Goal: Task Accomplishment & Management: Manage account settings

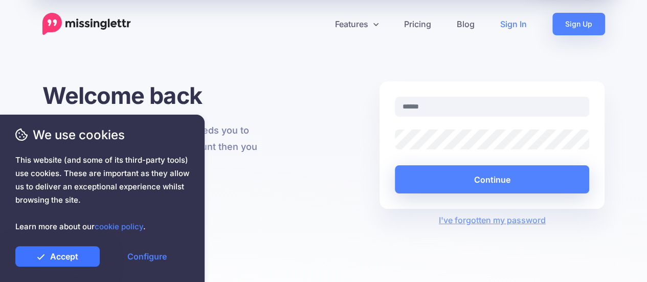
click at [52, 260] on link "Accept" at bounding box center [57, 256] width 84 height 20
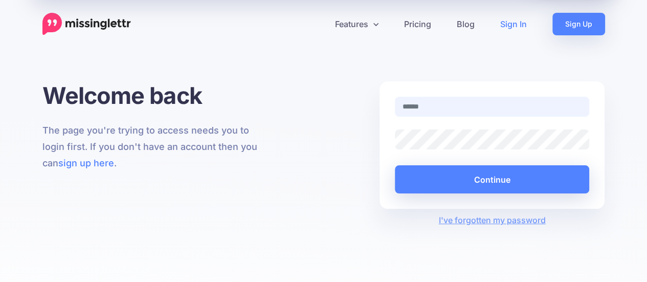
click at [429, 109] on input "text" at bounding box center [492, 107] width 195 height 20
type input "**********"
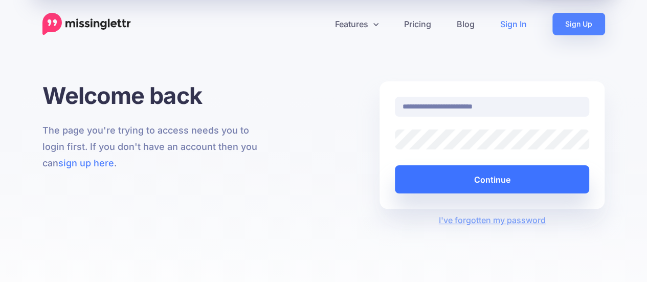
click at [501, 177] on button "Continue" at bounding box center [492, 179] width 195 height 28
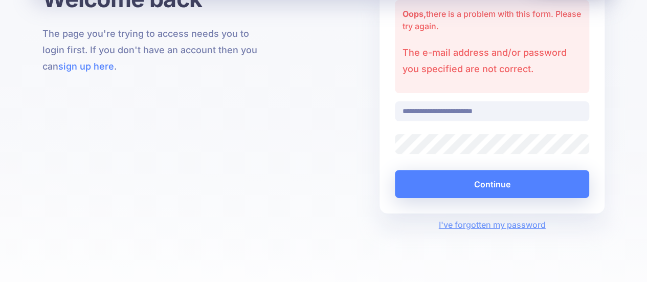
scroll to position [102, 0]
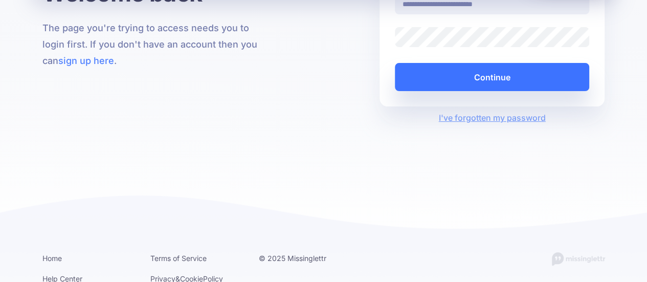
click at [491, 182] on div "**********" at bounding box center [323, 115] width 647 height 273
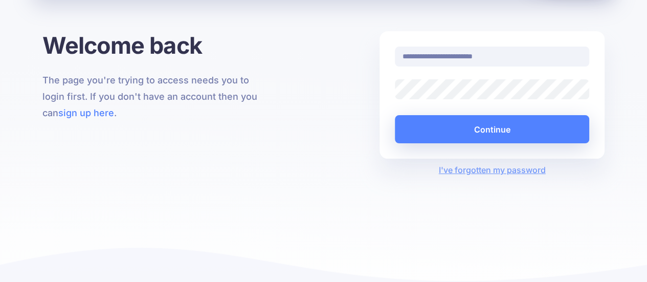
scroll to position [0, 0]
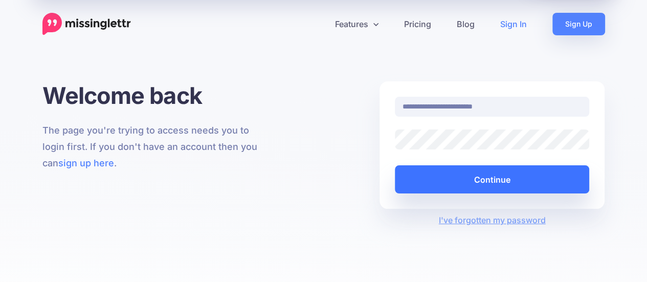
click at [490, 179] on button "Continue" at bounding box center [492, 179] width 195 height 28
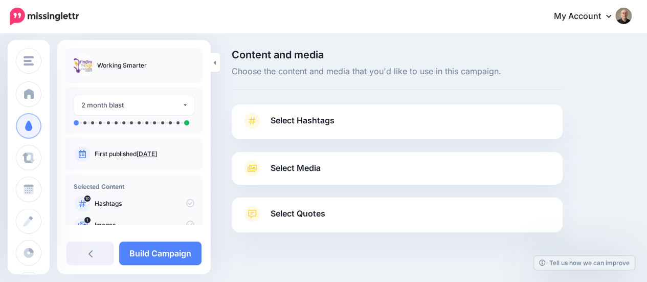
click at [315, 118] on span "Select Hashtags" at bounding box center [303, 121] width 64 height 14
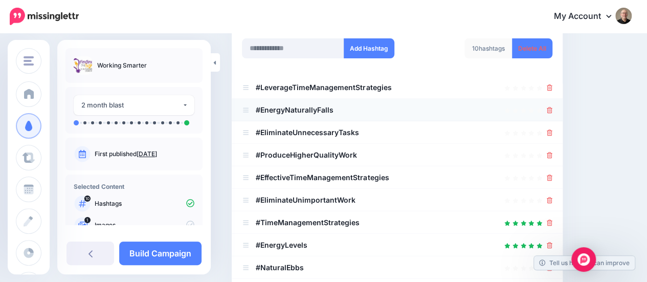
scroll to position [205, 0]
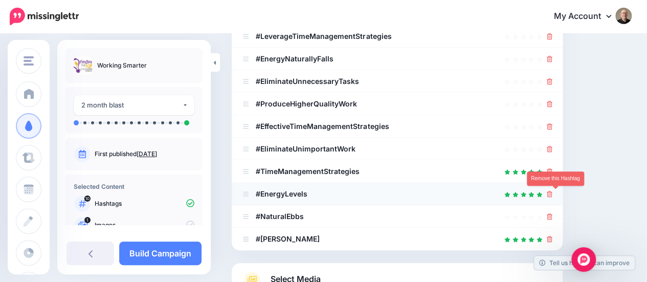
click at [552, 194] on icon at bounding box center [550, 194] width 6 height 6
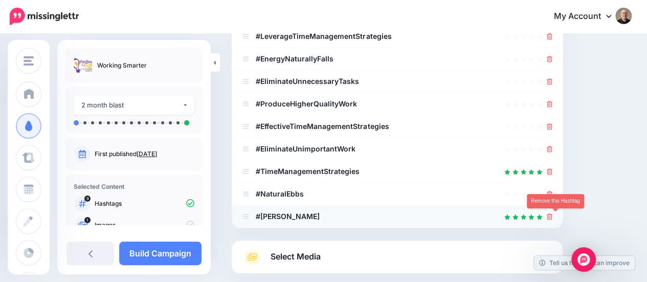
click at [552, 215] on icon at bounding box center [550, 216] width 6 height 6
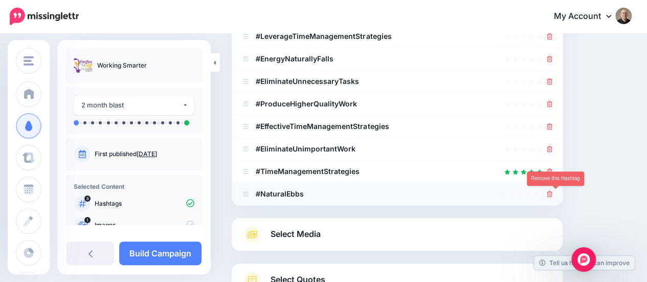
click at [552, 194] on icon at bounding box center [550, 194] width 6 height 6
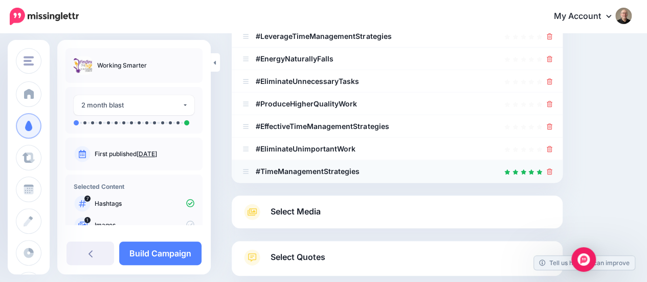
scroll to position [153, 0]
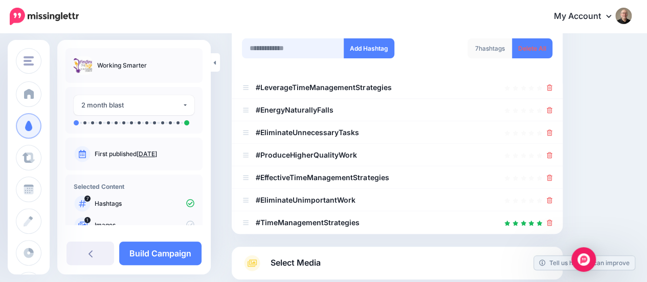
click at [265, 48] on input "text" at bounding box center [293, 48] width 102 height 20
click at [249, 50] on input "**********" at bounding box center [293, 48] width 102 height 20
type input "**********"
click at [360, 46] on button "Add Hashtag" at bounding box center [369, 48] width 51 height 20
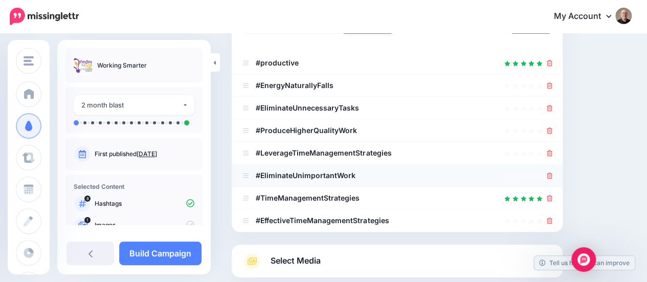
scroll to position [127, 0]
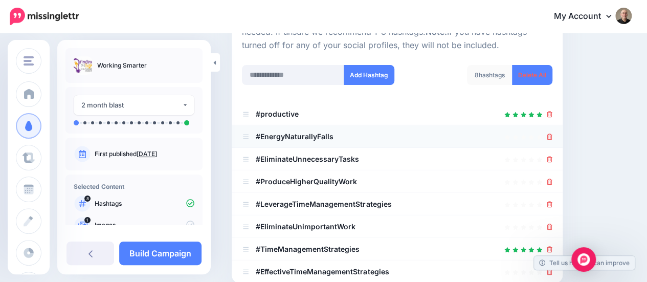
click at [552, 135] on icon at bounding box center [550, 136] width 6 height 6
click at [555, 157] on ul "#productive #EnergyNaturallyFalls" at bounding box center [397, 193] width 331 height 180
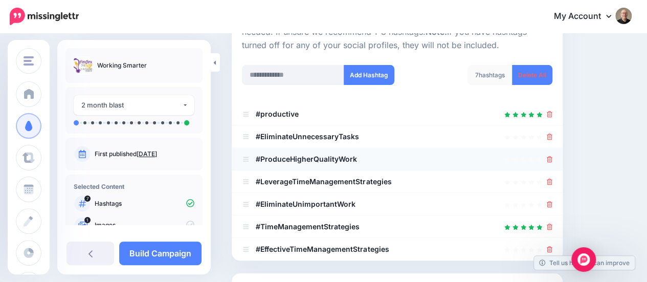
click at [552, 157] on icon at bounding box center [550, 159] width 6 height 6
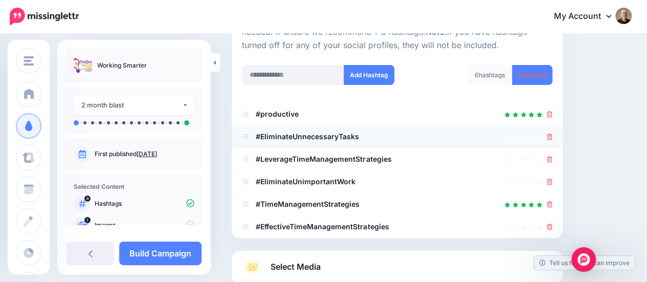
click at [552, 137] on icon at bounding box center [550, 136] width 6 height 6
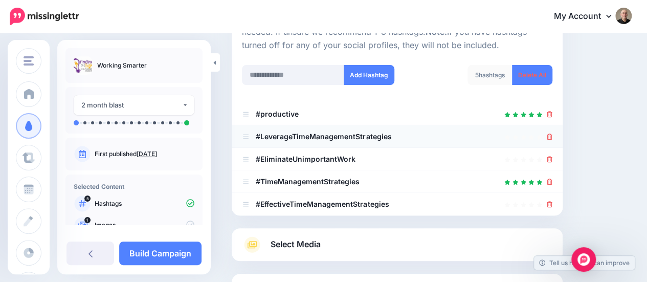
click at [552, 138] on icon at bounding box center [550, 136] width 6 height 6
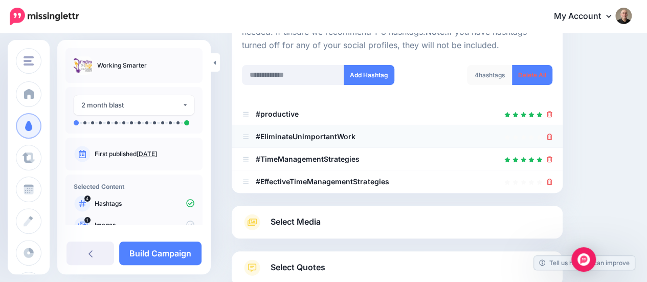
click at [552, 133] on icon at bounding box center [550, 136] width 6 height 6
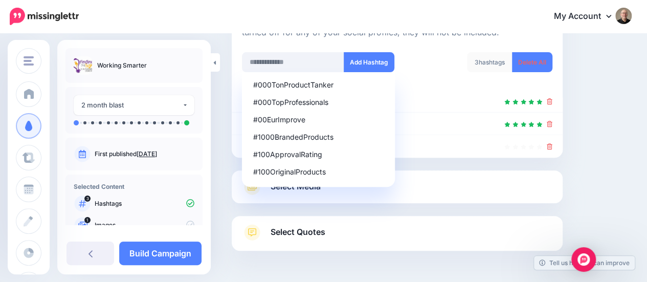
scroll to position [123, 0]
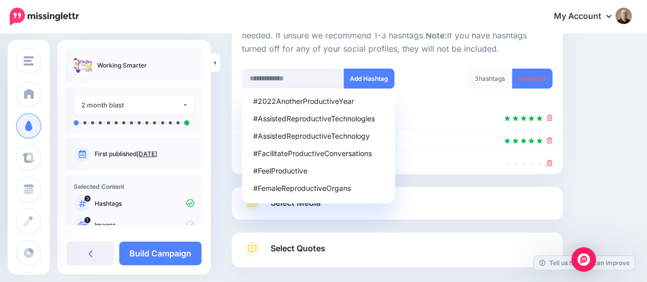
click at [611, 162] on div "Content and media Choose the content and media that you'd like to use in this c…" at bounding box center [431, 122] width 415 height 392
click at [301, 206] on div "#2022AnotherProductiveYear #AssistedReproductiveTechnologies #AssistedReproduct…" at bounding box center [293, 152] width 102 height 128
click at [412, 83] on div "3 hashtags Delete All" at bounding box center [478, 85] width 163 height 33
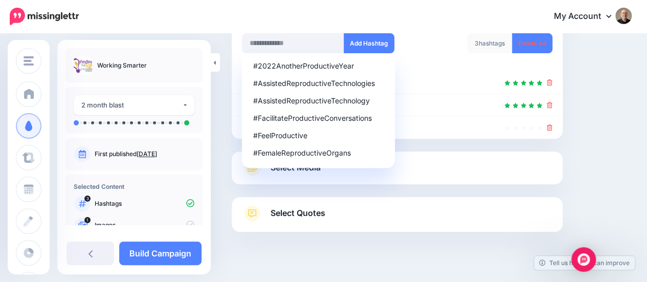
scroll to position [174, 0]
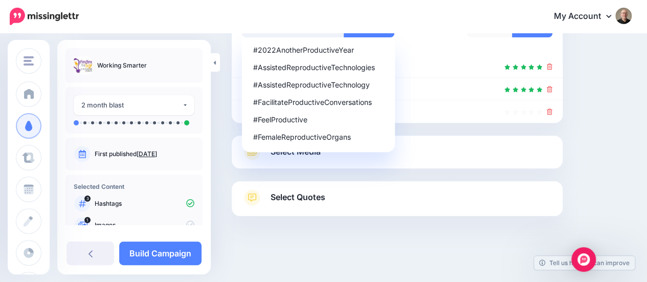
click at [588, 156] on div "Content and media Choose the content and media that you'd like to use in this c…" at bounding box center [431, 71] width 415 height 392
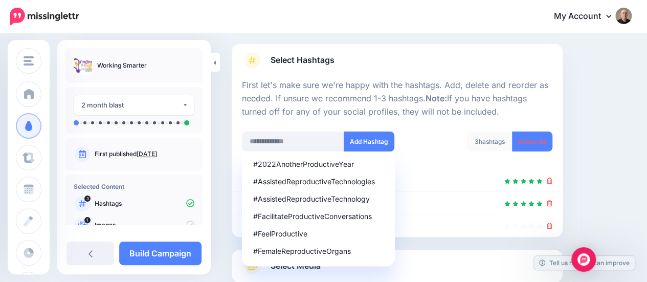
scroll to position [0, 0]
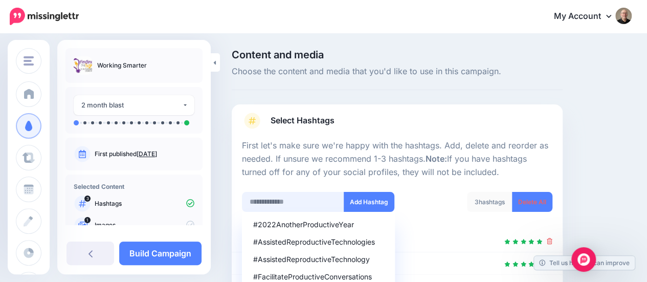
click at [316, 200] on input "text" at bounding box center [293, 202] width 102 height 20
click at [391, 96] on div "Content and media Choose the content and media that you'd like to use in this c…" at bounding box center [397, 246] width 346 height 392
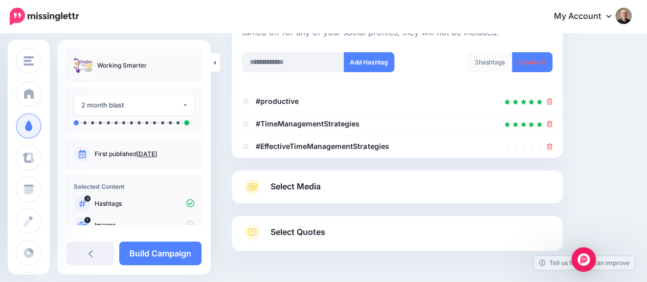
scroll to position [153, 0]
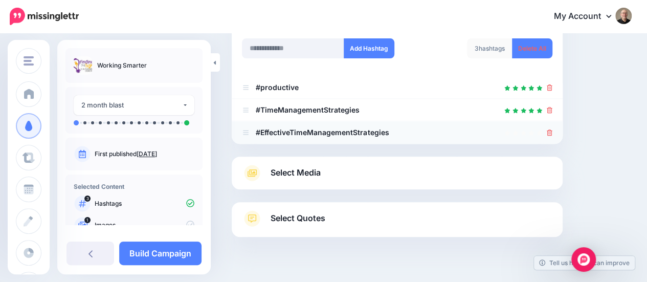
click at [352, 135] on b "#EffectiveTimeManagementStrategies" at bounding box center [322, 132] width 133 height 9
click at [309, 171] on span "Select Media" at bounding box center [296, 173] width 50 height 14
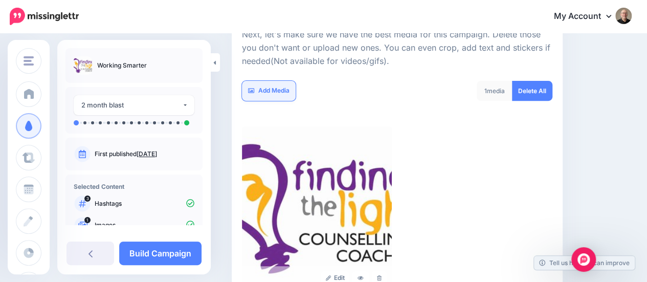
click at [265, 88] on link "Add Media" at bounding box center [269, 91] width 54 height 20
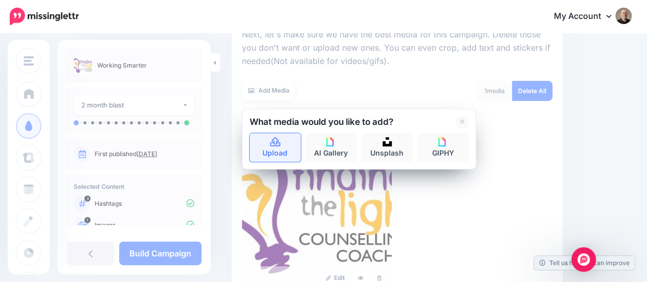
click at [277, 146] on icon at bounding box center [275, 141] width 10 height 9
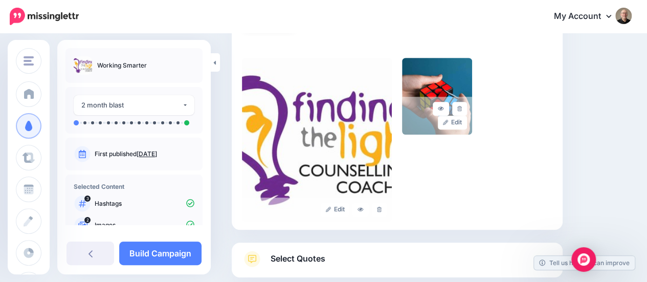
scroll to position [228, 0]
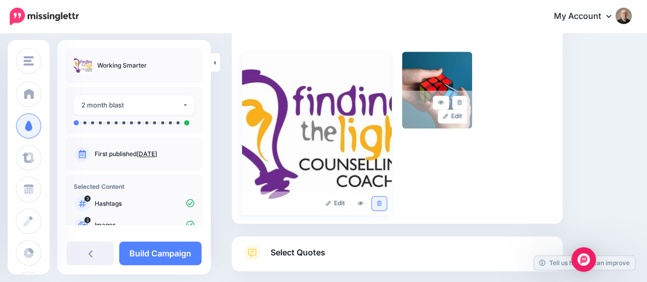
click at [381, 205] on icon at bounding box center [379, 203] width 5 height 6
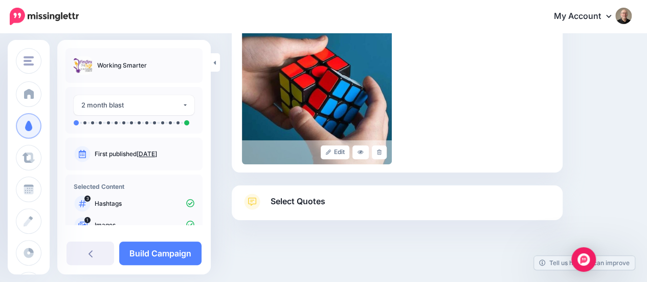
scroll to position [283, 0]
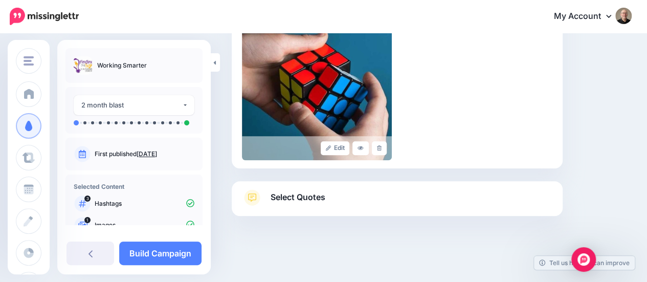
click at [287, 196] on span "Select Quotes" at bounding box center [298, 197] width 55 height 14
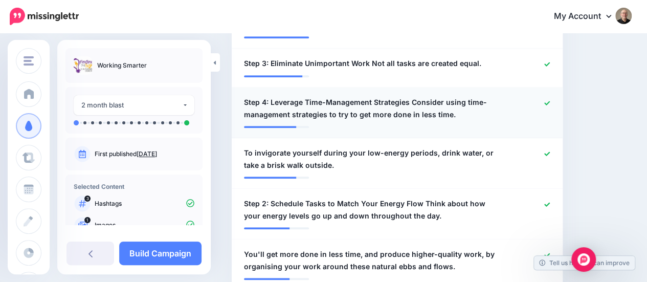
scroll to position [386, 0]
click at [550, 100] on icon at bounding box center [547, 103] width 6 height 6
click at [550, 62] on icon at bounding box center [547, 64] width 6 height 6
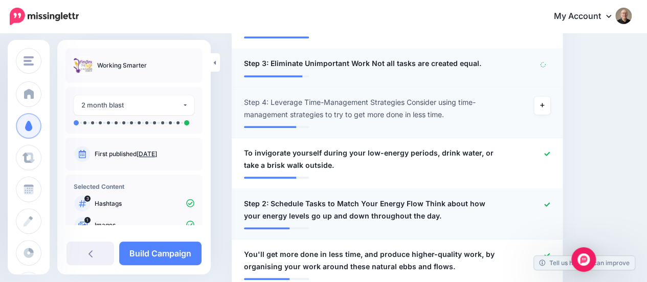
click at [550, 203] on icon at bounding box center [547, 204] width 6 height 6
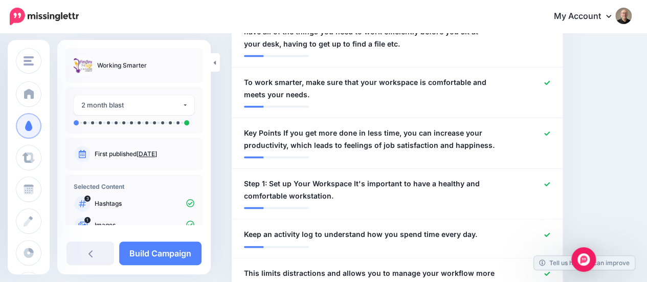
scroll to position [1050, 0]
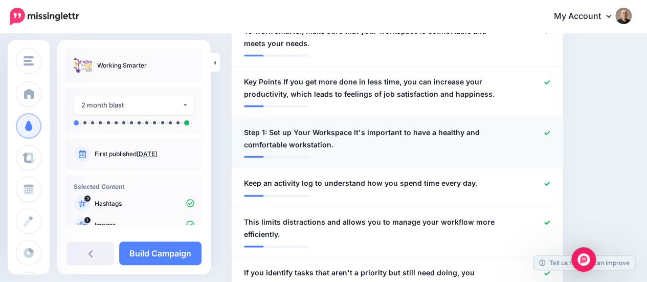
click at [550, 133] on icon at bounding box center [547, 133] width 6 height 4
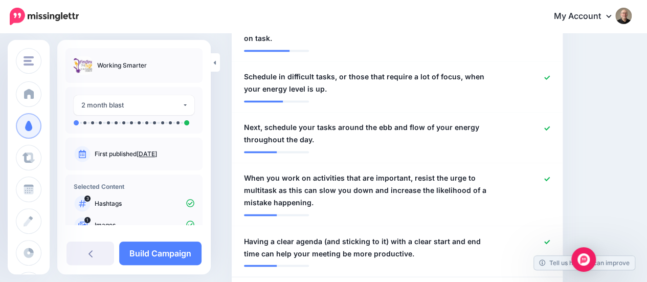
scroll to position [743, 0]
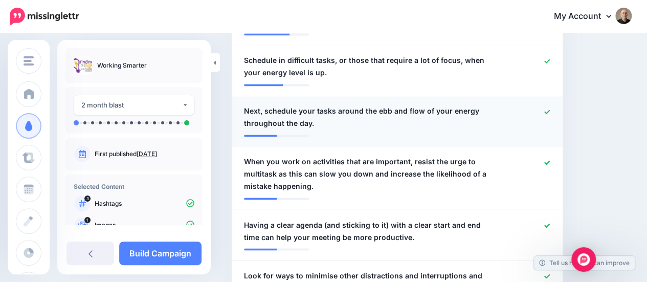
click at [550, 111] on icon at bounding box center [547, 112] width 6 height 6
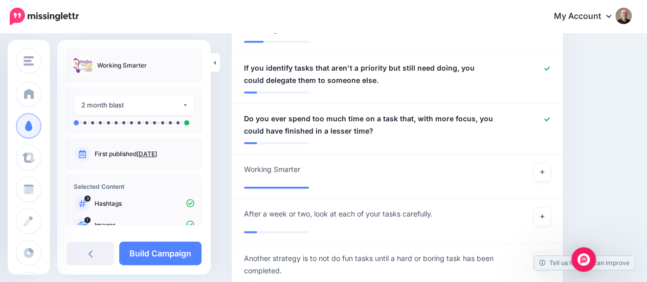
scroll to position [1204, 0]
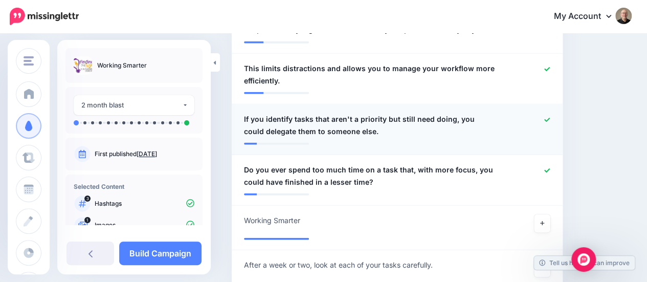
click at [550, 120] on icon at bounding box center [547, 120] width 6 height 6
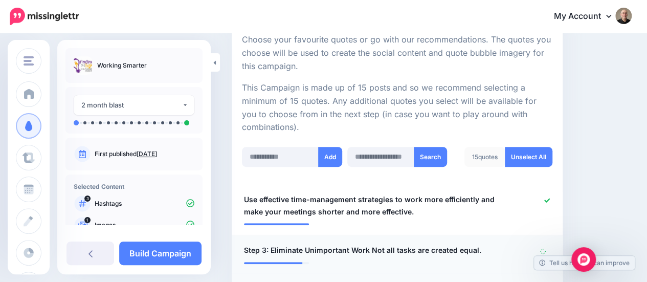
scroll to position [46, 0]
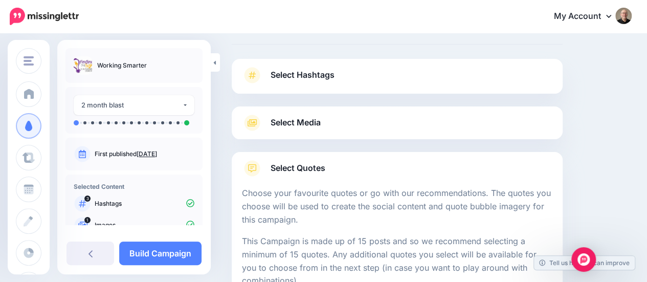
click at [307, 164] on span "Select Quotes" at bounding box center [298, 168] width 55 height 14
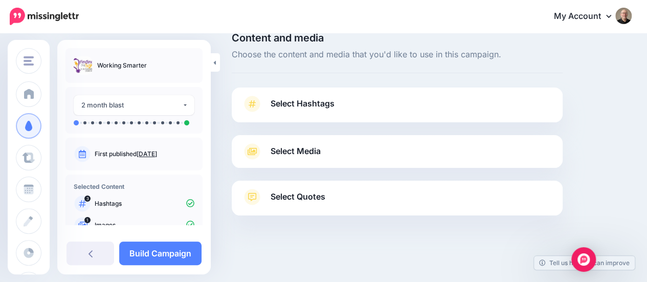
scroll to position [16, 0]
click at [159, 256] on link "Build Campaign" at bounding box center [160, 253] width 82 height 24
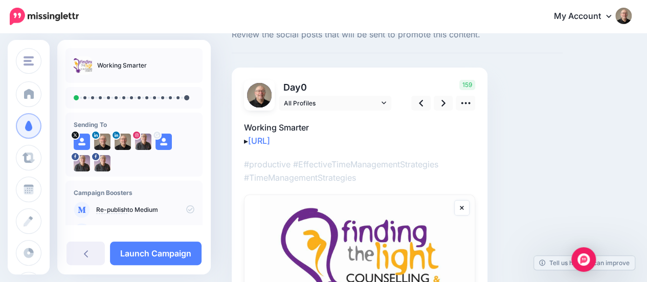
scroll to position [51, 0]
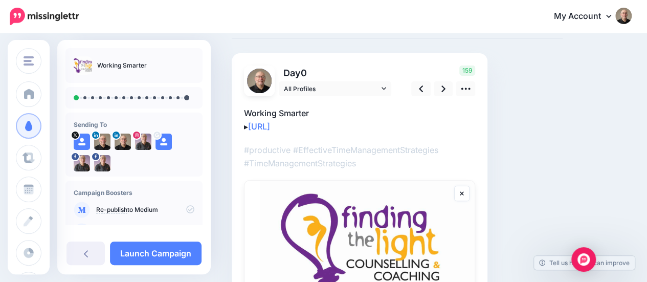
click at [461, 191] on icon at bounding box center [462, 193] width 4 height 4
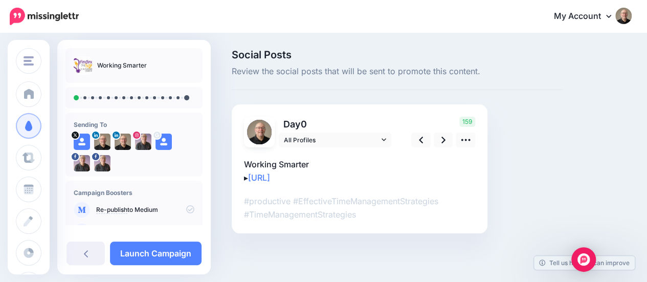
scroll to position [0, 0]
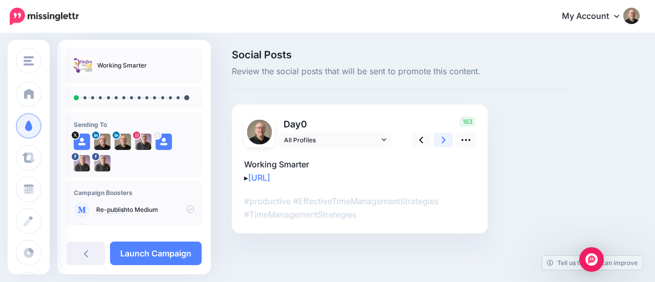
click at [444, 144] on icon at bounding box center [443, 139] width 4 height 11
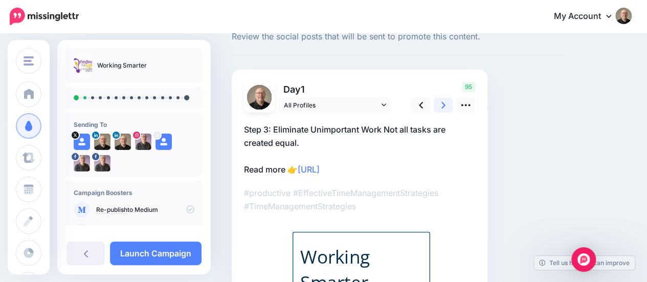
scroll to position [51, 0]
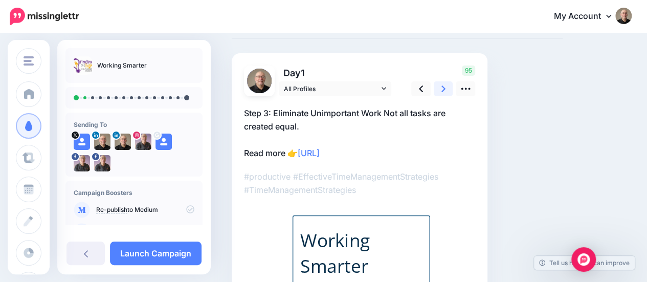
click at [442, 89] on icon at bounding box center [443, 88] width 4 height 11
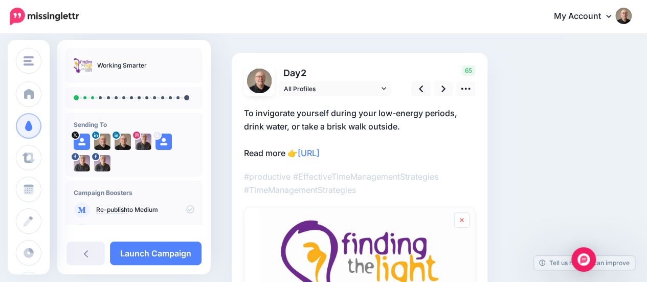
click at [464, 218] on link at bounding box center [461, 219] width 15 height 15
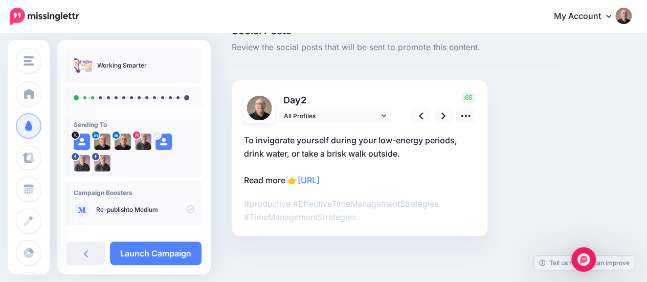
scroll to position [24, 0]
click at [442, 118] on icon at bounding box center [443, 116] width 4 height 7
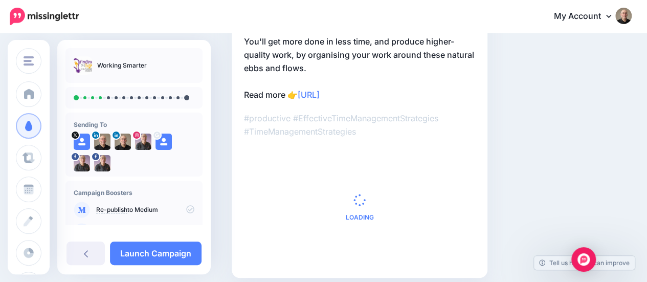
scroll to position [126, 0]
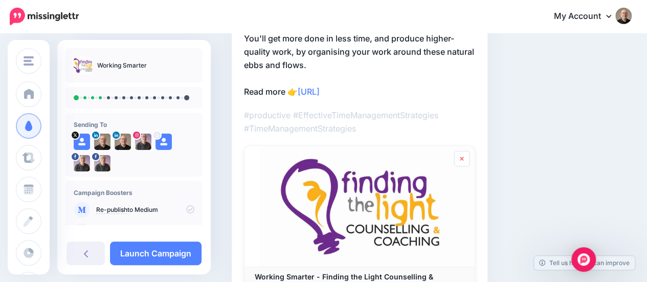
click at [465, 156] on link at bounding box center [461, 158] width 15 height 15
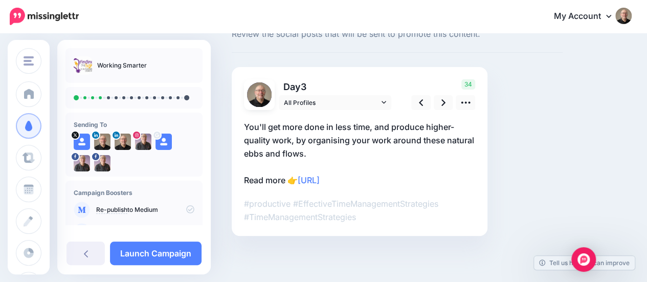
scroll to position [37, 0]
click at [439, 105] on link at bounding box center [443, 103] width 19 height 15
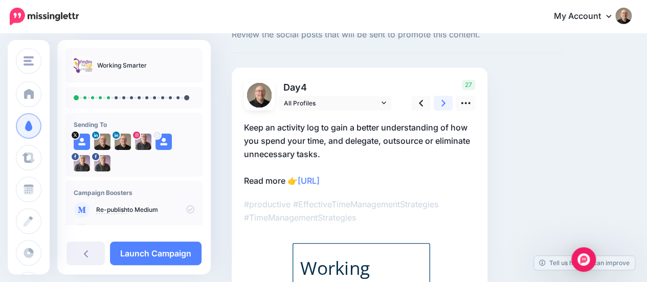
click at [440, 105] on link at bounding box center [443, 103] width 19 height 15
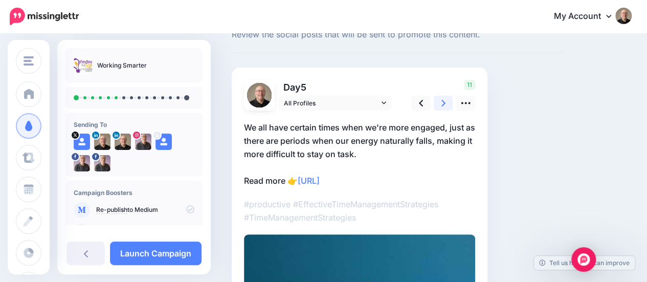
click at [441, 104] on link at bounding box center [443, 103] width 19 height 15
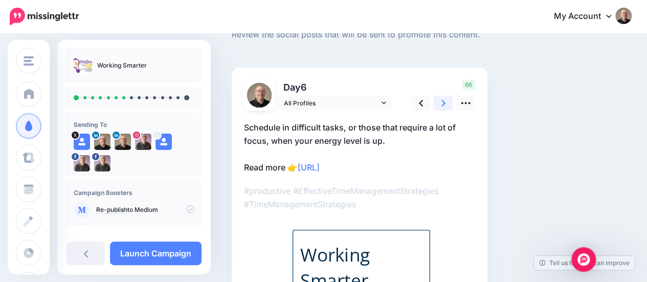
click at [440, 103] on link at bounding box center [443, 103] width 19 height 15
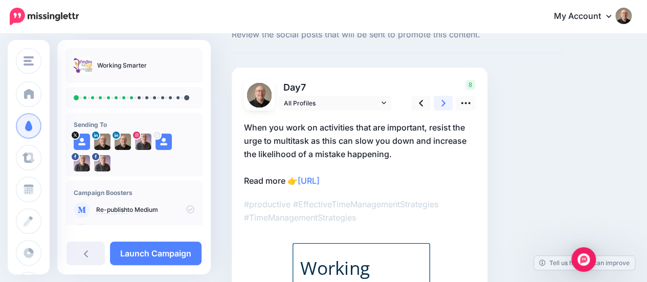
click at [444, 104] on icon at bounding box center [443, 103] width 4 height 11
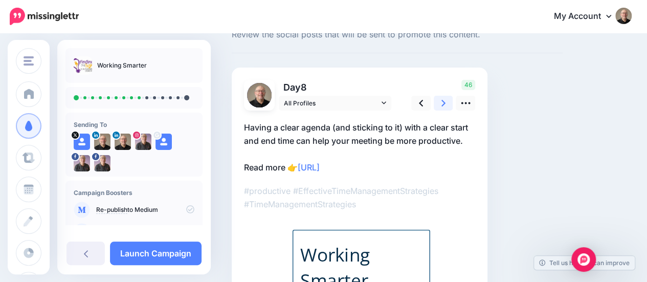
click at [443, 104] on icon at bounding box center [443, 103] width 4 height 7
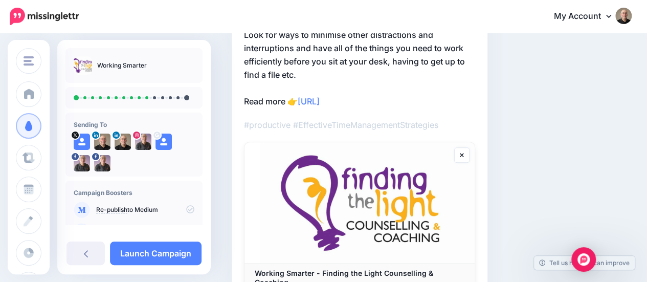
scroll to position [139, 0]
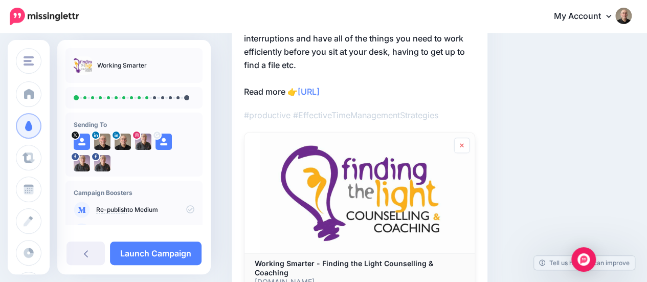
click at [463, 147] on icon at bounding box center [462, 145] width 4 height 6
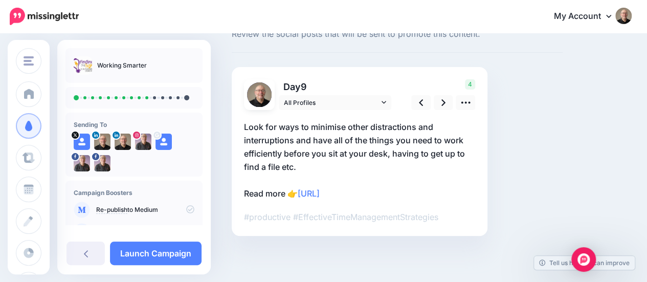
scroll to position [37, 0]
click at [444, 102] on icon at bounding box center [443, 103] width 4 height 11
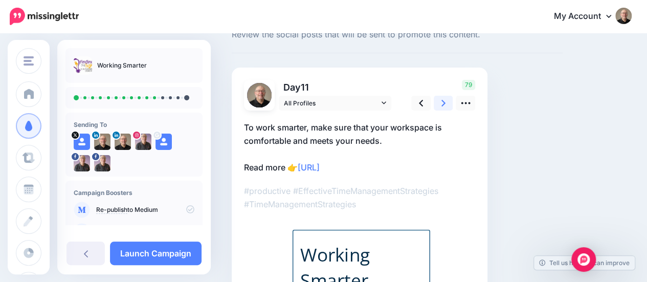
click at [444, 99] on icon at bounding box center [443, 103] width 4 height 11
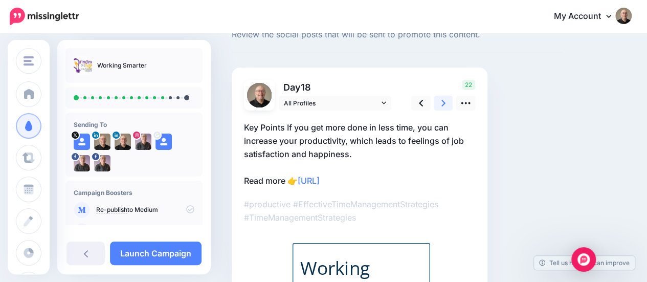
click at [445, 100] on icon at bounding box center [443, 103] width 4 height 11
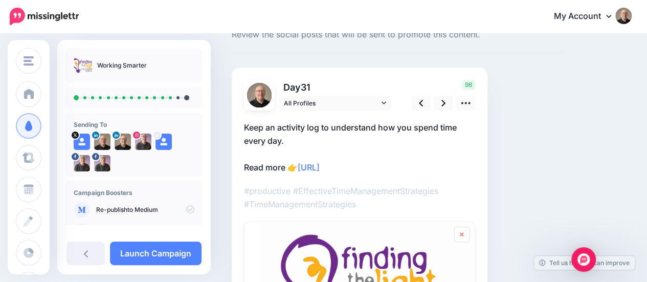
click at [465, 234] on link at bounding box center [461, 234] width 15 height 15
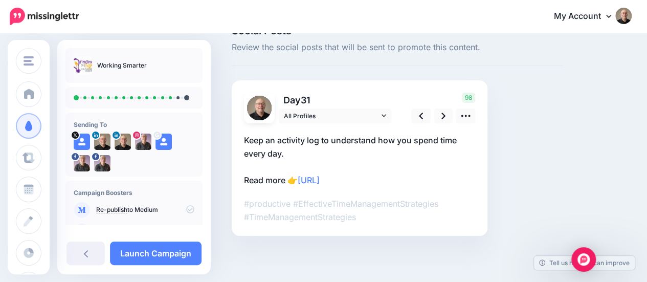
scroll to position [24, 0]
click at [444, 114] on icon at bounding box center [443, 116] width 4 height 11
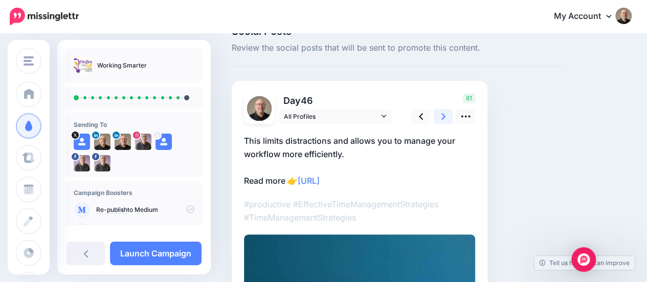
click at [444, 117] on icon at bounding box center [443, 116] width 4 height 11
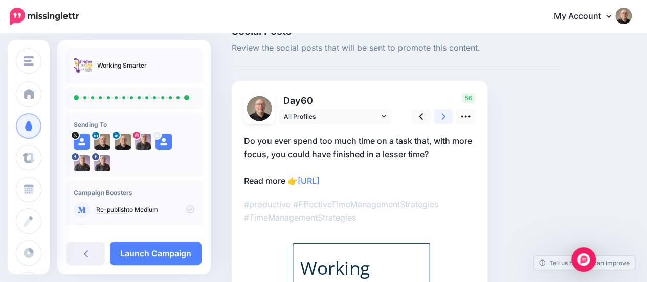
click at [443, 116] on icon at bounding box center [443, 116] width 4 height 11
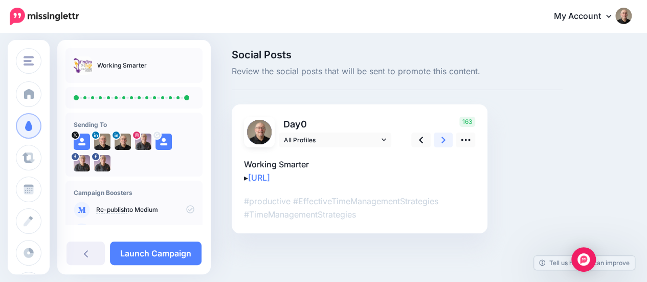
scroll to position [0, 0]
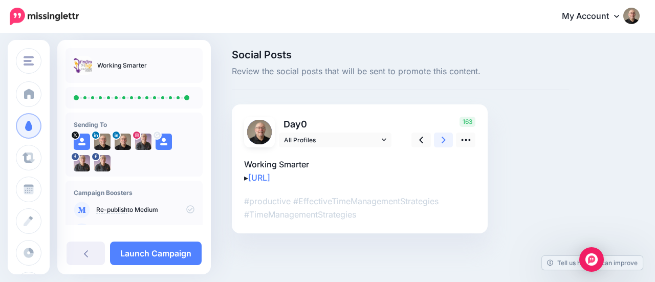
click at [443, 139] on icon at bounding box center [443, 139] width 4 height 11
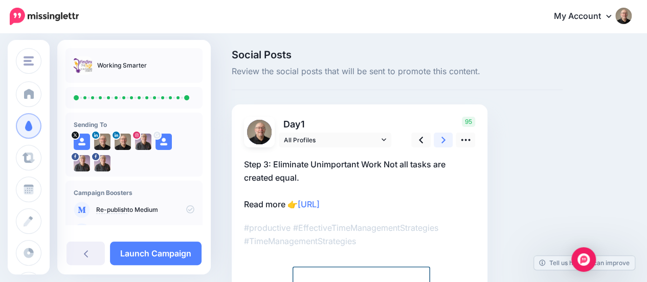
click at [441, 139] on icon at bounding box center [443, 139] width 4 height 11
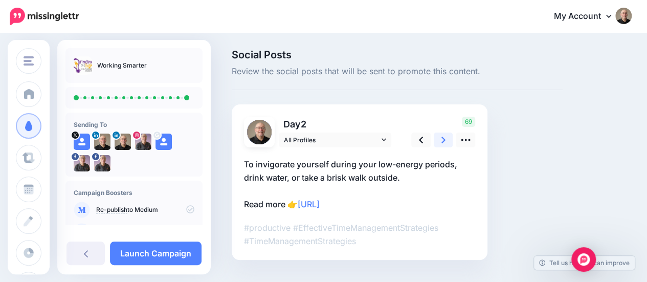
click at [441, 139] on icon at bounding box center [443, 139] width 4 height 11
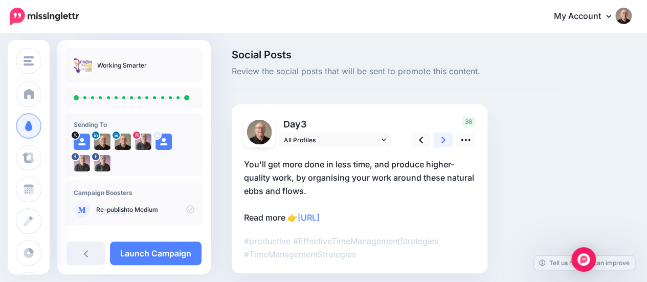
click at [441, 139] on icon at bounding box center [443, 139] width 4 height 11
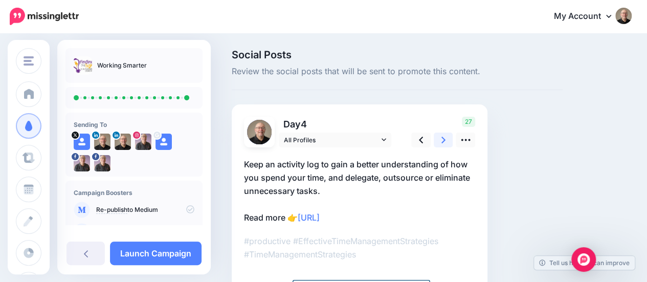
click at [441, 139] on icon at bounding box center [443, 139] width 4 height 11
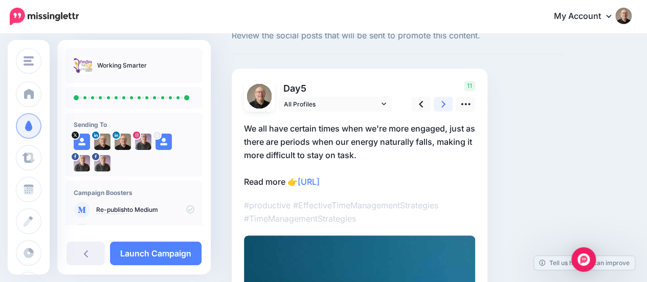
scroll to position [51, 0]
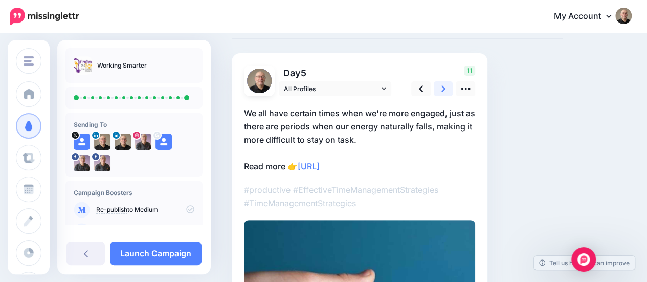
click at [445, 90] on icon at bounding box center [443, 88] width 4 height 11
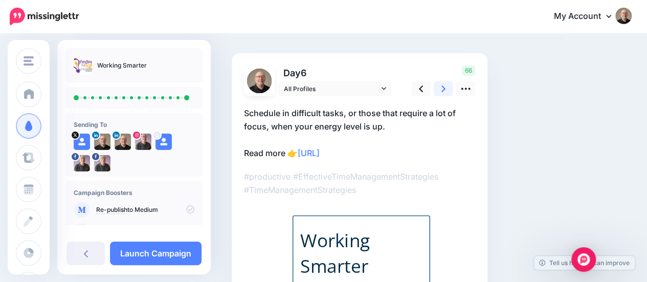
click at [445, 90] on icon at bounding box center [443, 88] width 4 height 11
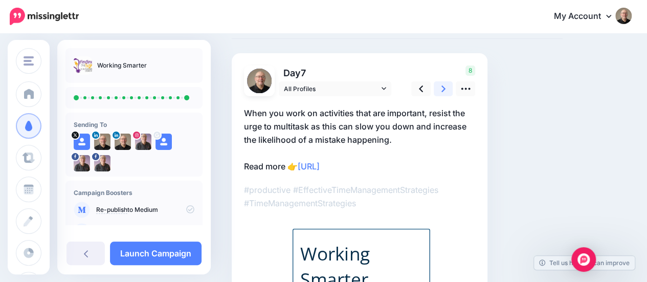
click at [445, 90] on icon at bounding box center [443, 88] width 4 height 11
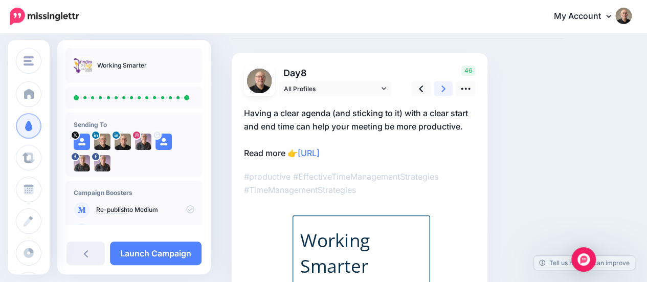
click at [445, 90] on icon at bounding box center [443, 88] width 4 height 11
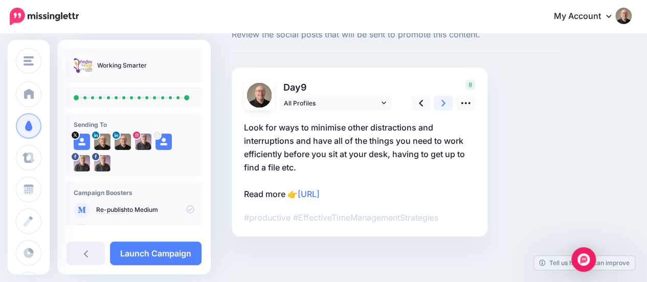
click at [444, 103] on icon at bounding box center [443, 103] width 4 height 7
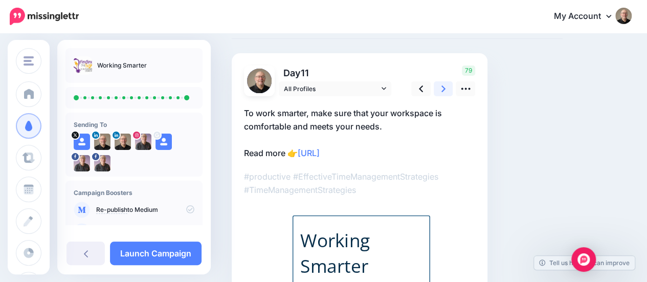
click at [444, 86] on icon at bounding box center [443, 88] width 4 height 11
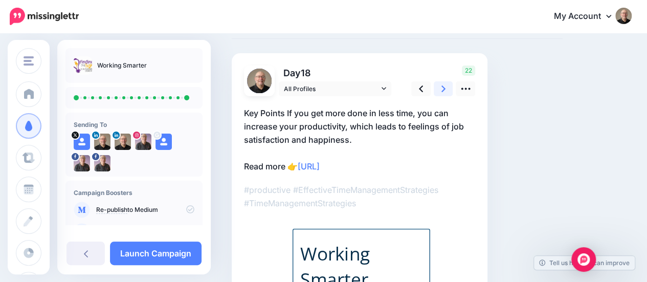
click at [443, 89] on icon at bounding box center [443, 88] width 4 height 11
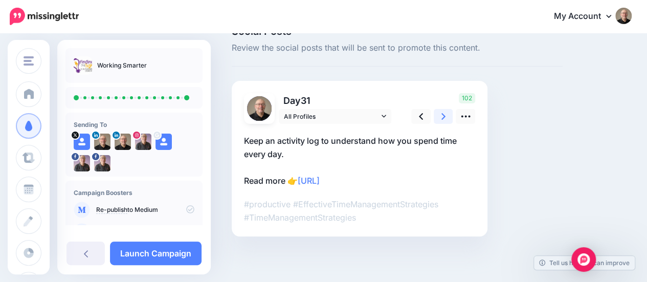
click at [443, 114] on icon at bounding box center [443, 116] width 4 height 7
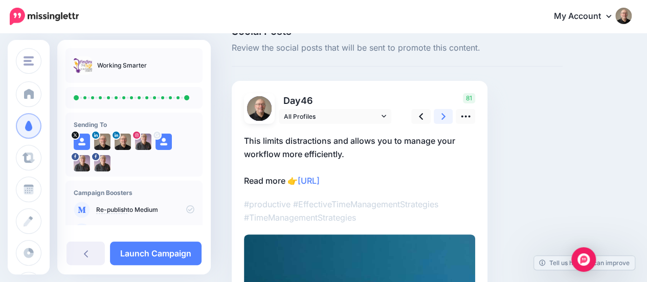
scroll to position [51, 0]
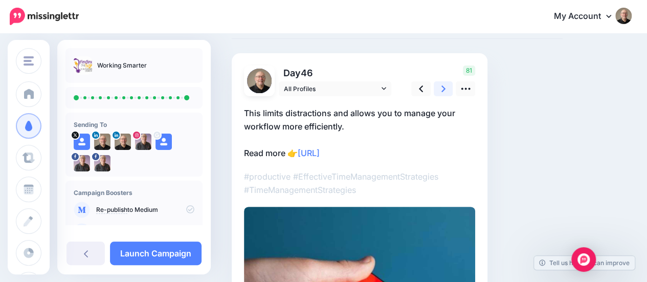
click at [443, 88] on icon at bounding box center [443, 88] width 4 height 11
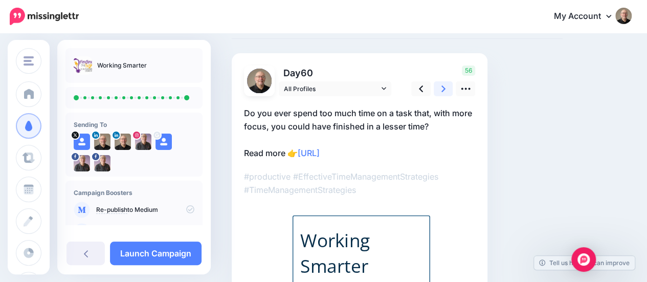
click at [443, 88] on icon at bounding box center [443, 88] width 4 height 7
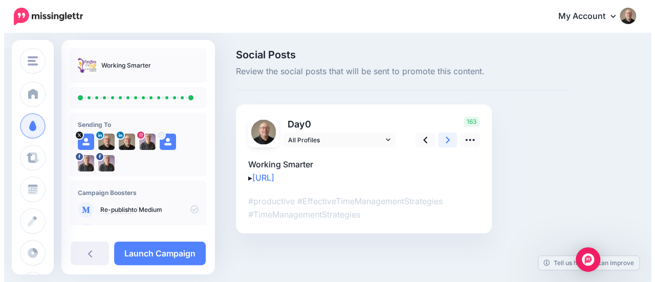
scroll to position [0, 0]
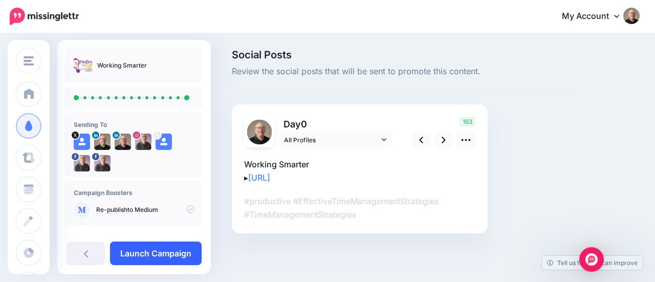
click at [157, 255] on link "Launch Campaign" at bounding box center [156, 253] width 92 height 24
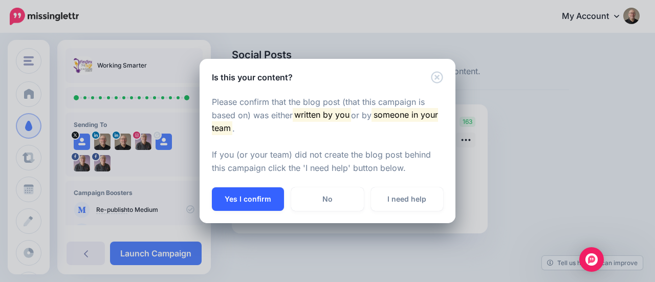
click at [245, 202] on button "Yes I confirm" at bounding box center [248, 199] width 72 height 24
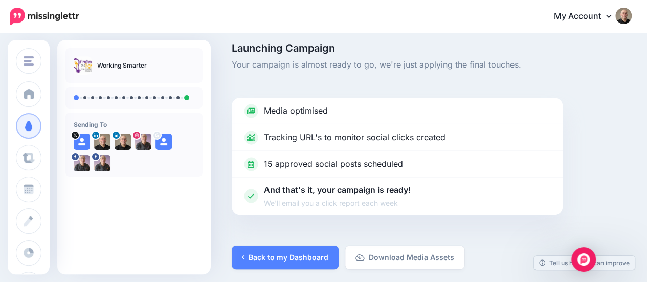
scroll to position [9, 0]
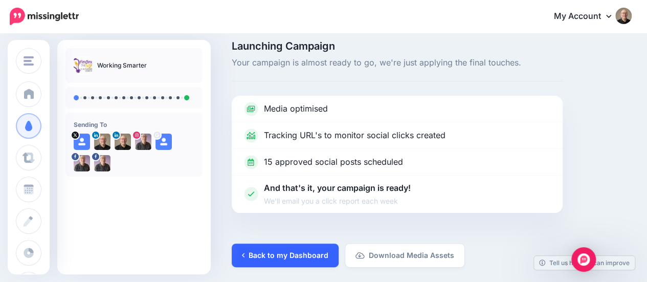
click at [286, 256] on link "Back to my Dashboard" at bounding box center [285, 255] width 107 height 24
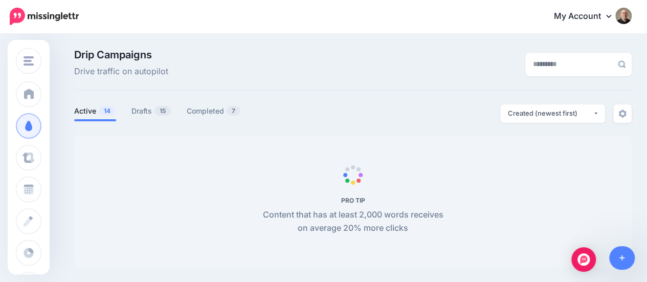
click at [630, 18] on img at bounding box center [623, 16] width 16 height 16
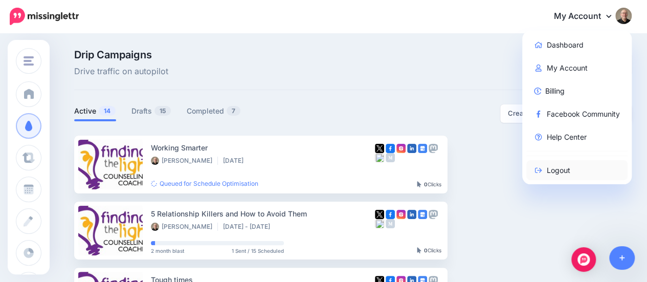
click at [565, 166] on link "Logout" at bounding box center [577, 170] width 102 height 20
